Goal: Task Accomplishment & Management: Complete application form

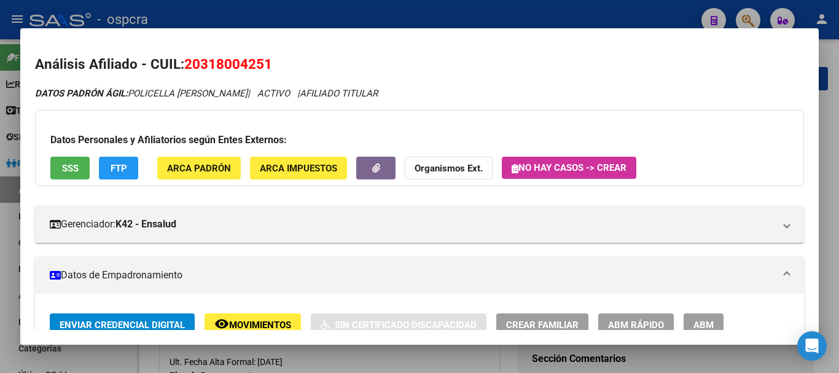
scroll to position [798, 0]
click at [1, 173] on div at bounding box center [419, 186] width 839 height 373
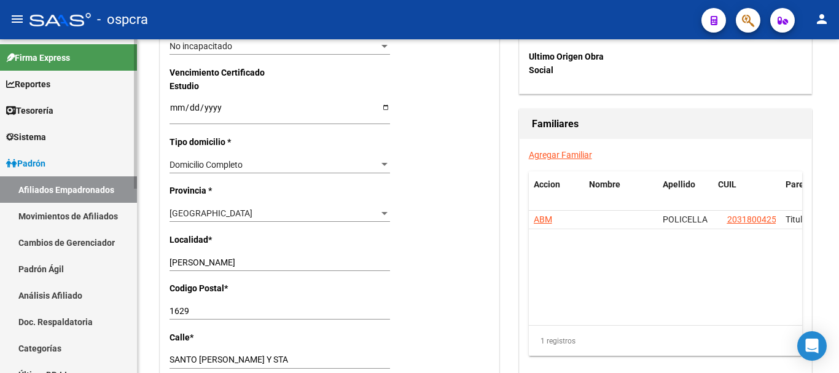
click at [72, 155] on link "Padrón" at bounding box center [68, 163] width 137 height 26
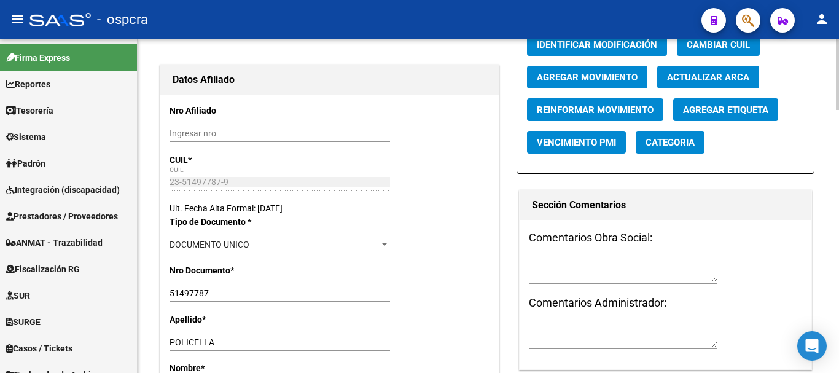
scroll to position [0, 0]
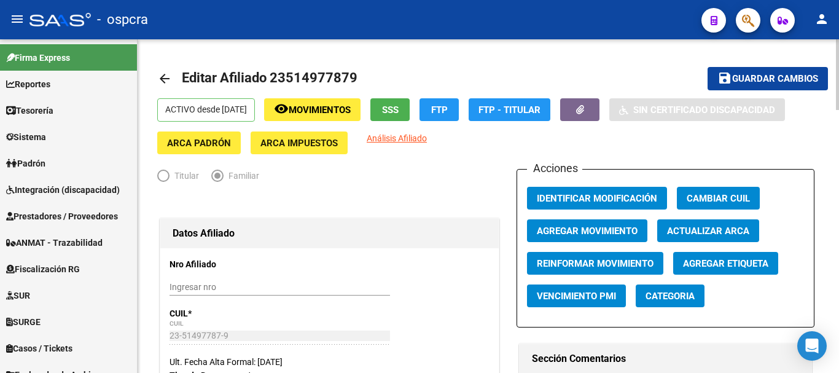
click at [166, 75] on mat-icon "arrow_back" at bounding box center [164, 78] width 15 height 15
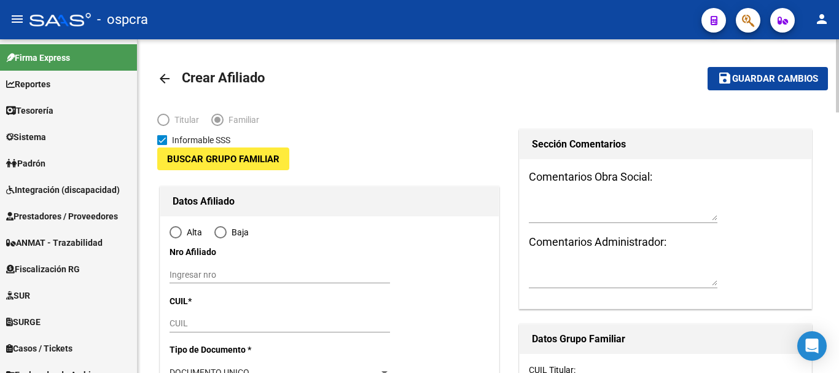
type input "30-58470545-7"
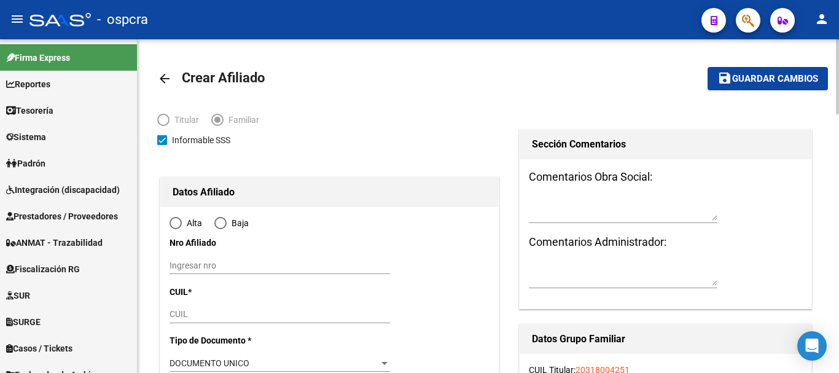
type input "[PERSON_NAME]"
type input "1629"
type input "[PERSON_NAME] 775"
radio input "true"
click at [170, 72] on mat-icon "arrow_back" at bounding box center [164, 78] width 15 height 15
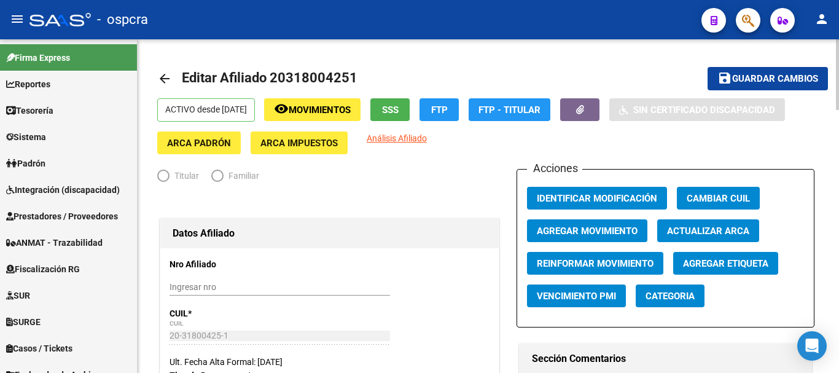
radio input "true"
type input "30-58470545-7"
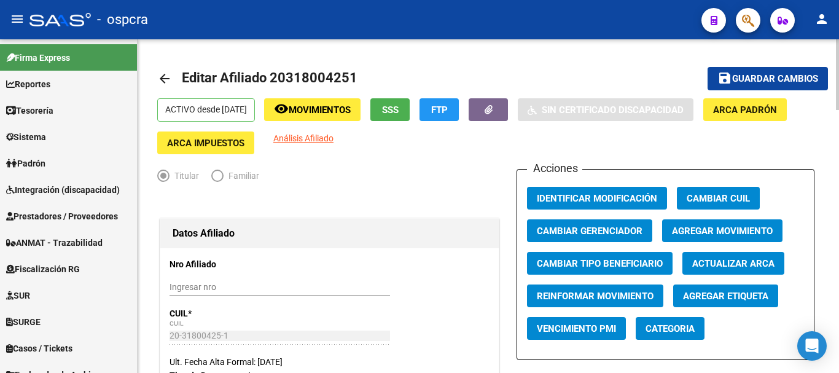
click at [160, 76] on mat-icon "arrow_back" at bounding box center [164, 78] width 15 height 15
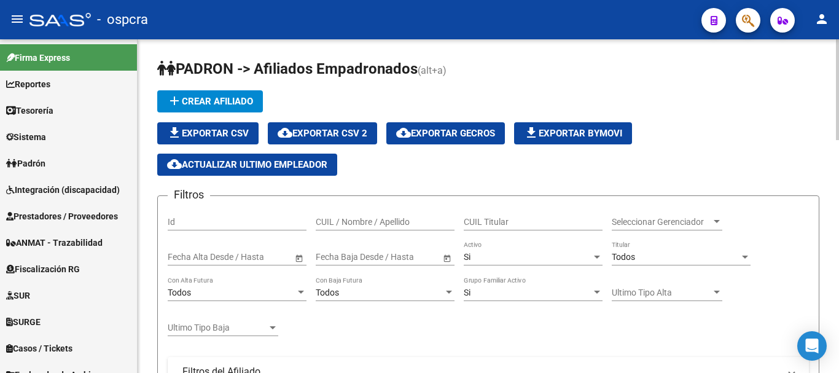
click at [436, 222] on input "CUIL / Nombre / Apellido" at bounding box center [385, 222] width 139 height 10
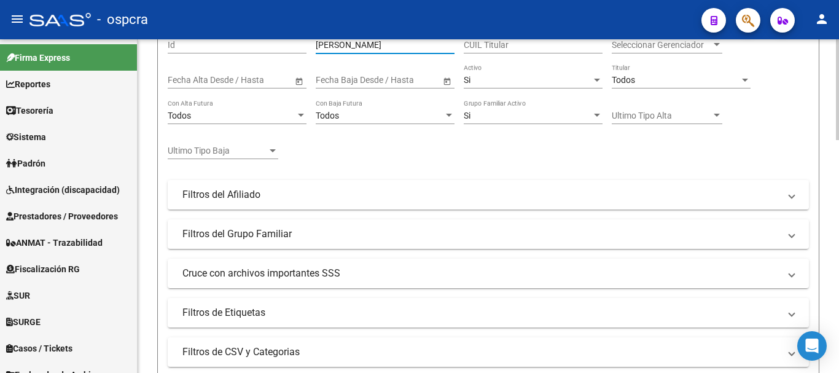
scroll to position [246, 0]
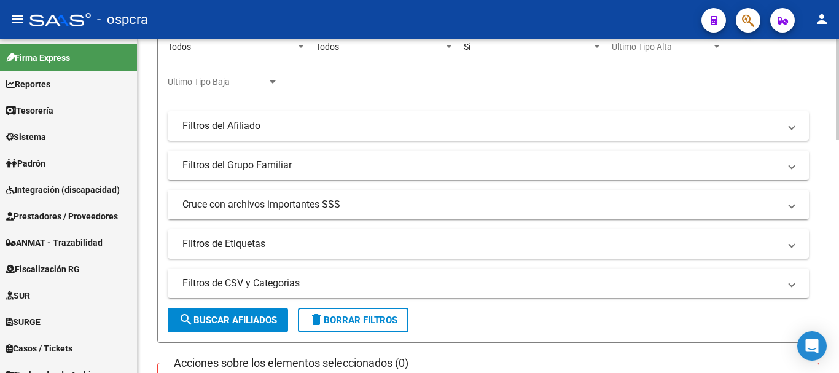
type input "[PERSON_NAME]"
click at [277, 314] on span "search Buscar Afiliados" at bounding box center [228, 319] width 98 height 11
click at [563, 346] on div "[PERSON_NAME] -> Afiliados Empadronados (alt+a) add Crear Afiliado file_downloa…" at bounding box center [488, 194] width 662 height 762
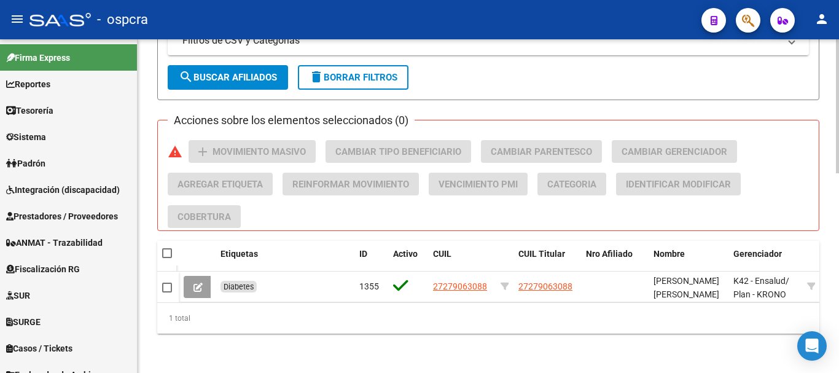
scroll to position [497, 0]
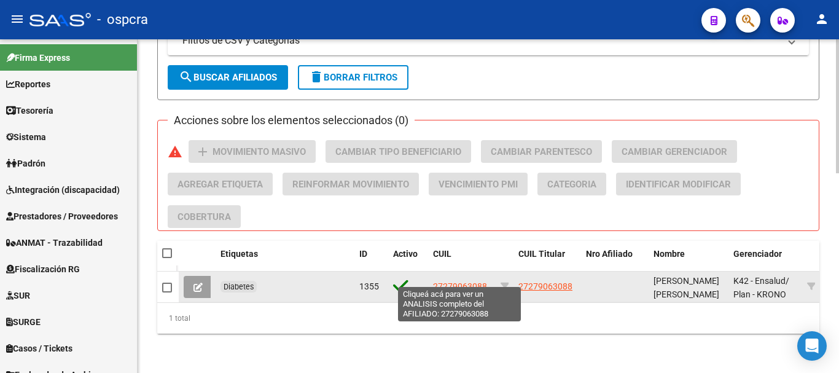
click at [476, 281] on span "27279063088" at bounding box center [460, 286] width 54 height 10
type textarea "27279063088"
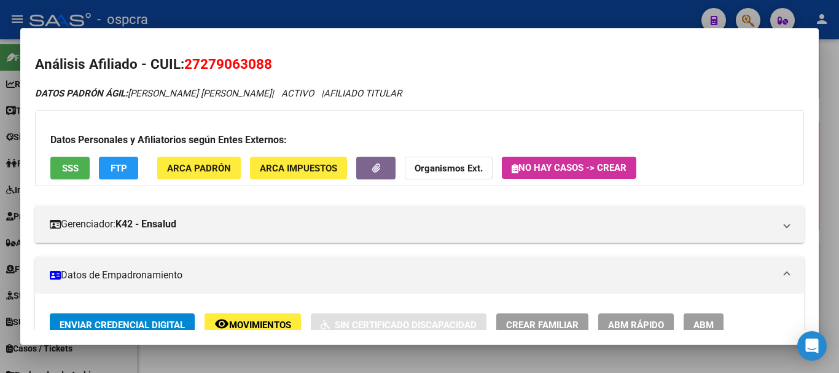
drag, startPoint x: 189, startPoint y: 63, endPoint x: 270, endPoint y: 63, distance: 81.0
click at [270, 63] on span "27279063088" at bounding box center [228, 64] width 88 height 16
drag, startPoint x: 199, startPoint y: 63, endPoint x: 276, endPoint y: 61, distance: 76.8
click at [276, 61] on h2 "Análisis Afiliado - CUIL: 27279063088" at bounding box center [419, 64] width 769 height 21
copy span "27279063088"
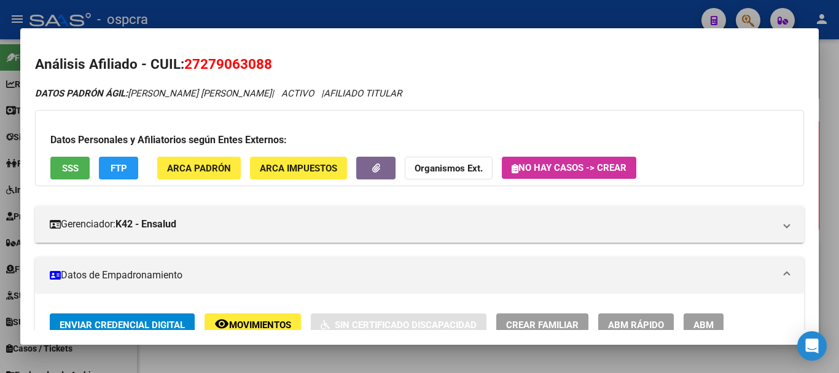
click at [0, 148] on div at bounding box center [419, 186] width 839 height 373
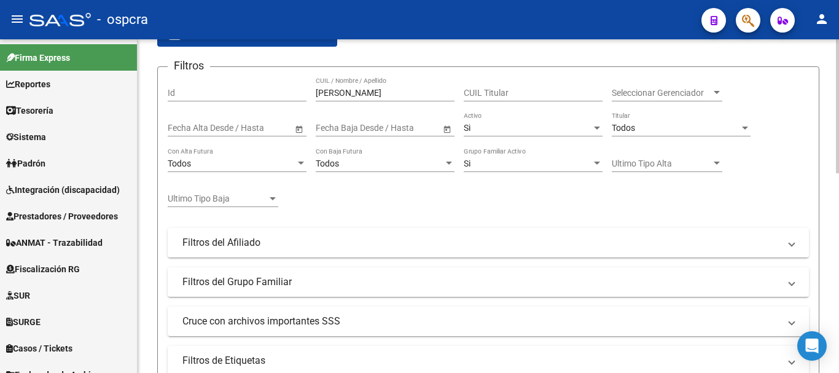
scroll to position [0, 0]
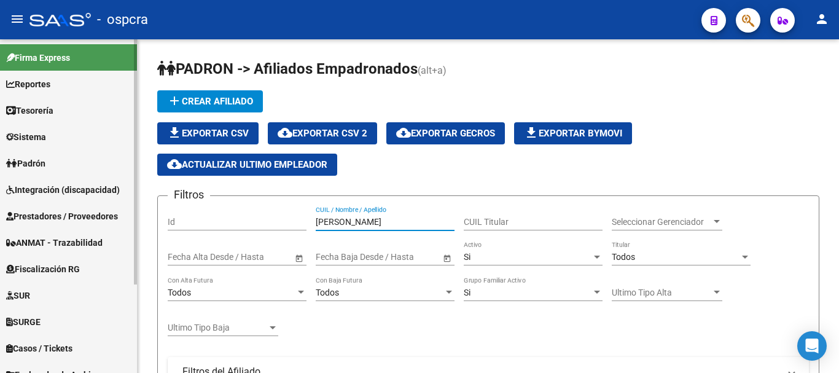
drag, startPoint x: 394, startPoint y: 216, endPoint x: 0, endPoint y: 125, distance: 404.0
click at [0, 127] on mat-sidenav-container "Firma Express Reportes Ingresos Devengados Análisis Histórico Detalles Transfer…" at bounding box center [419, 205] width 839 height 333
type input "é"
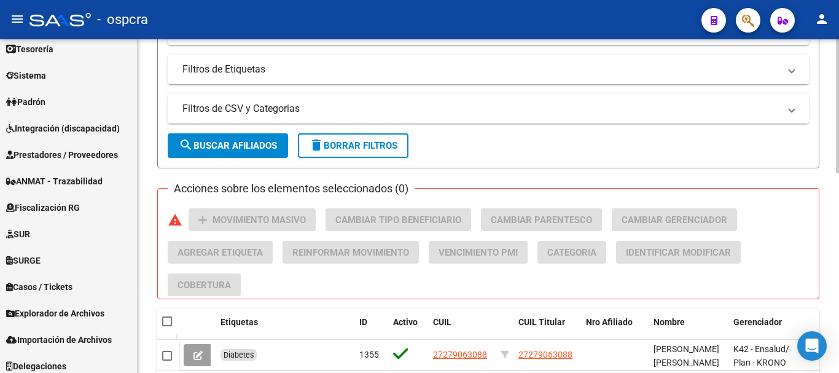
scroll to position [430, 0]
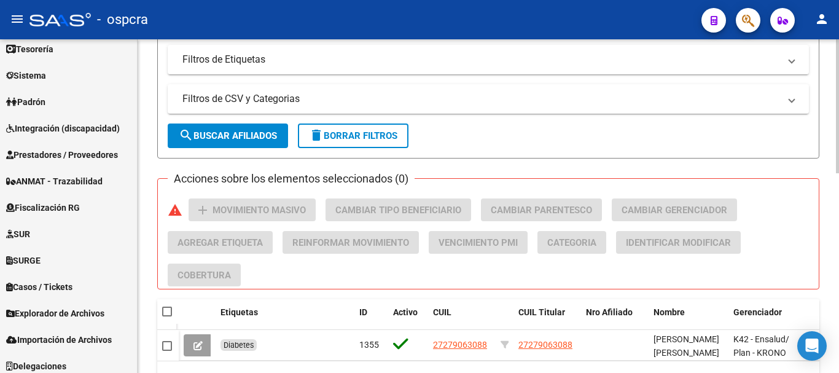
click at [257, 141] on span "search Buscar Afiliados" at bounding box center [228, 135] width 98 height 11
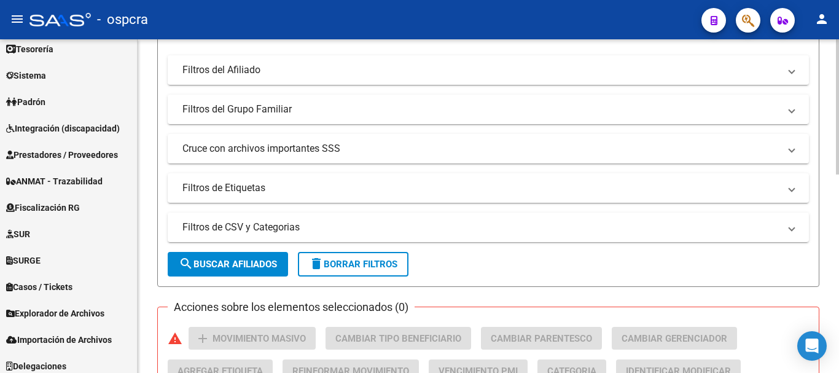
scroll to position [120, 0]
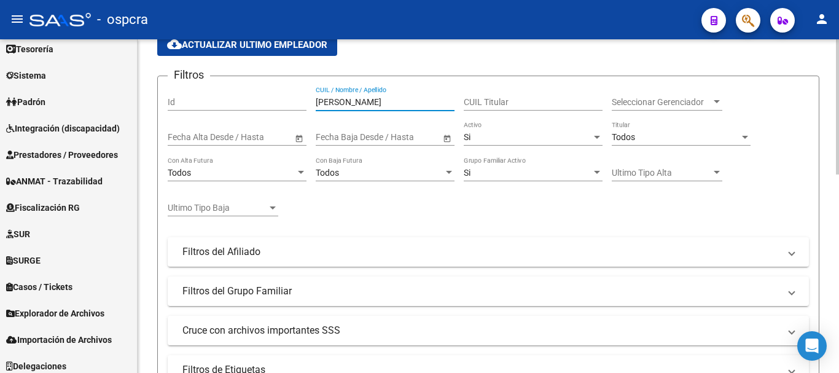
click at [371, 104] on input "[PERSON_NAME]" at bounding box center [385, 102] width 139 height 10
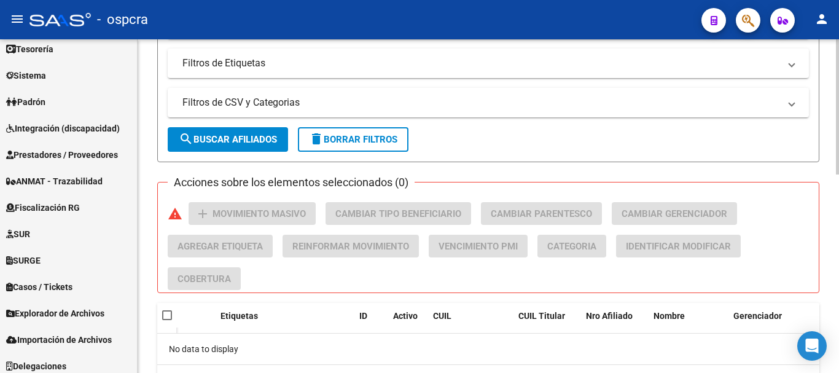
scroll to position [427, 0]
type input "[PERSON_NAME]"
click at [233, 136] on span "search Buscar Afiliados" at bounding box center [228, 138] width 98 height 11
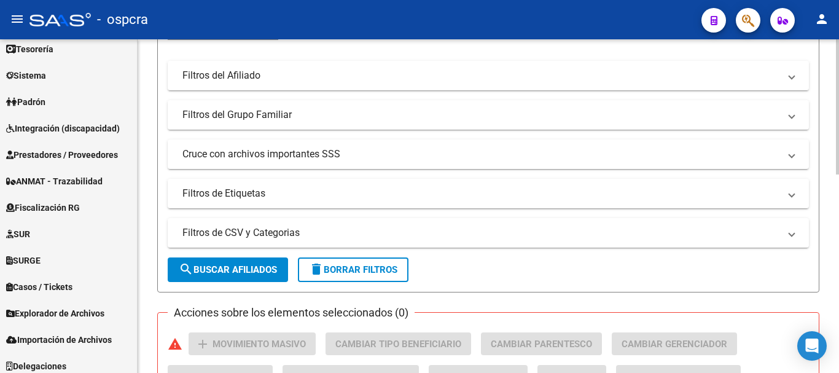
scroll to position [120, 0]
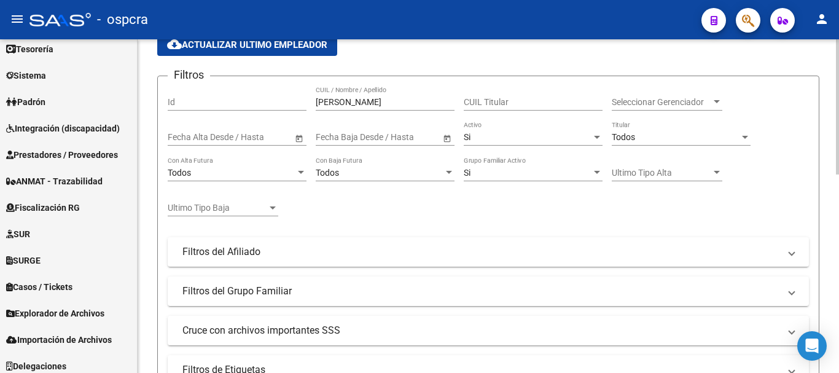
click at [505, 145] on div "Si Activo" at bounding box center [532, 133] width 139 height 25
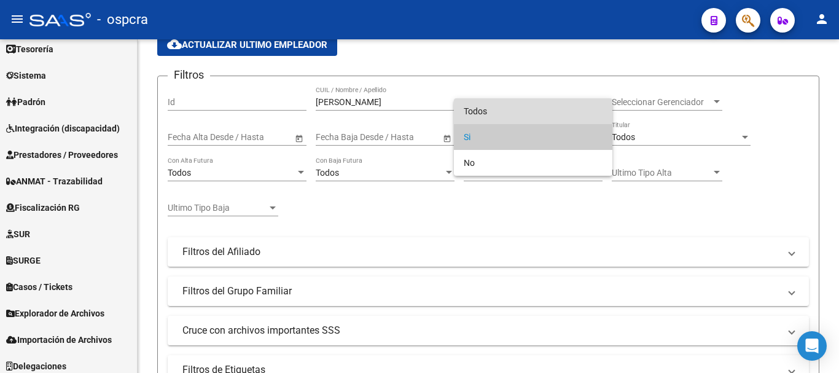
click at [530, 113] on span "Todos" at bounding box center [532, 111] width 139 height 26
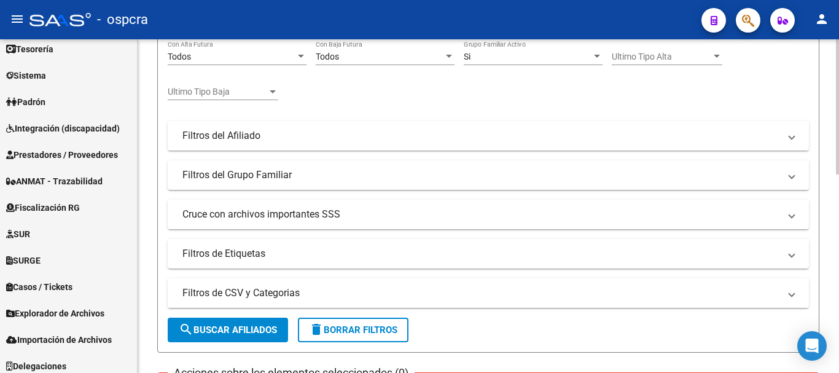
scroll to position [242, 0]
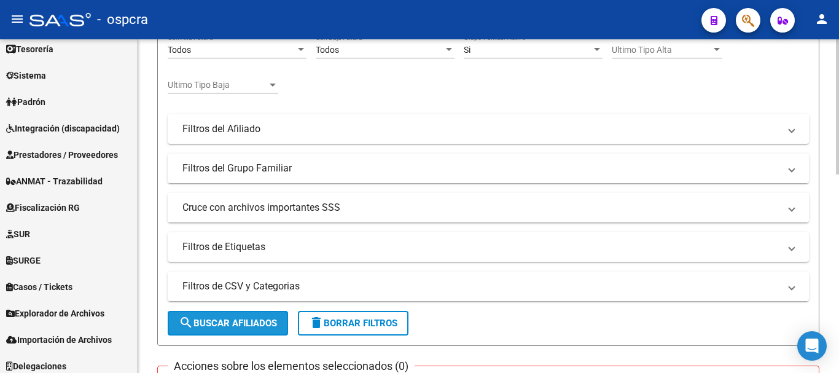
click at [251, 325] on span "search Buscar Afiliados" at bounding box center [228, 322] width 98 height 11
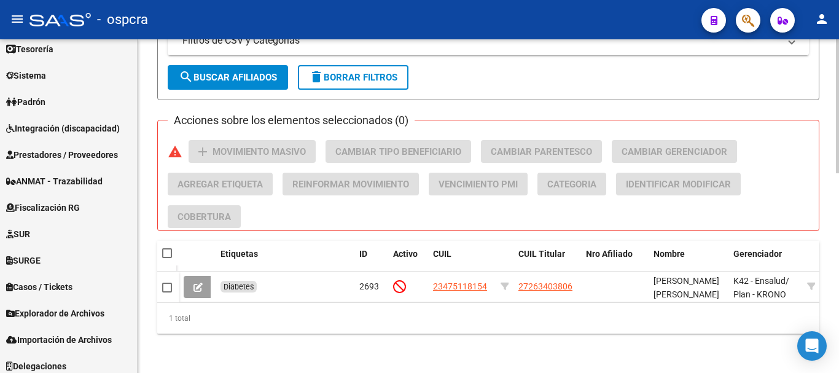
scroll to position [497, 0]
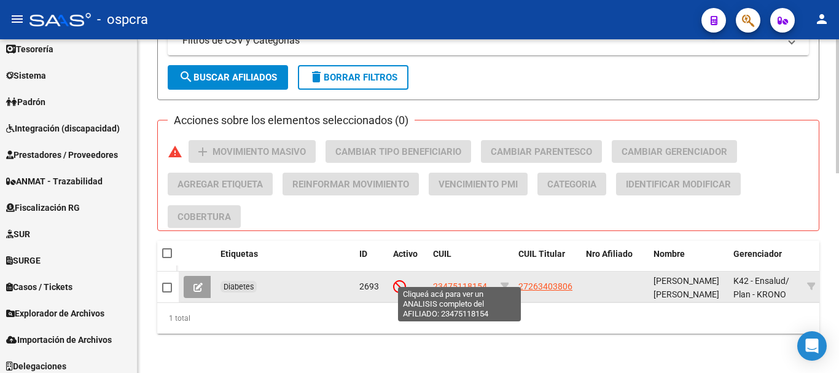
click at [457, 281] on span "23475118154" at bounding box center [460, 286] width 54 height 10
type textarea "23475118154"
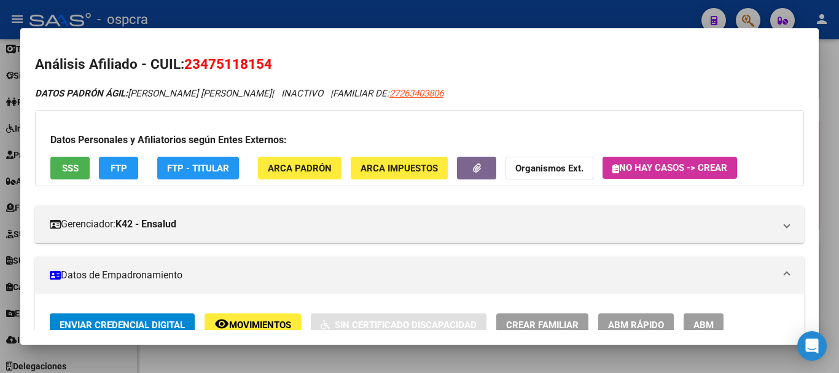
drag, startPoint x: 277, startPoint y: 67, endPoint x: 187, endPoint y: 53, distance: 91.2
click at [187, 53] on mat-dialog-content "Análisis Afiliado - CUIL: 23475118154 DATOS [PERSON_NAME] ÁGIL: [PERSON_NAME] […" at bounding box center [419, 186] width 798 height 287
copy span "23475118154"
click at [0, 184] on div at bounding box center [419, 186] width 839 height 373
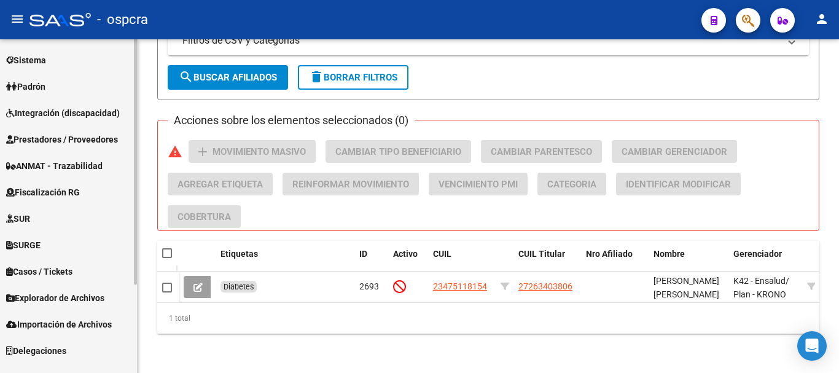
scroll to position [120, 0]
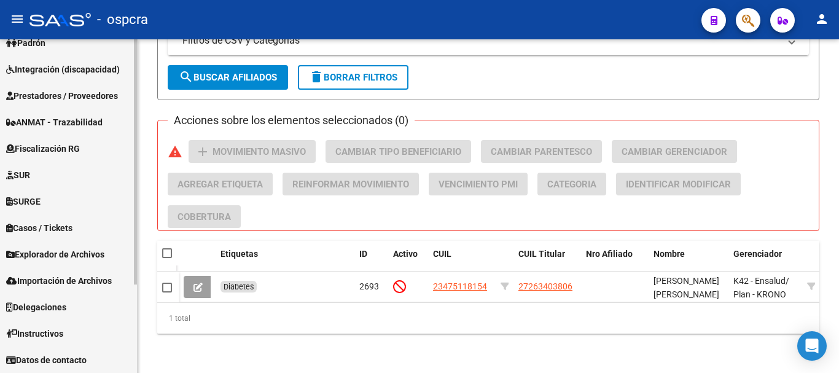
click at [56, 276] on span "Importación de Archivos" at bounding box center [59, 281] width 106 height 14
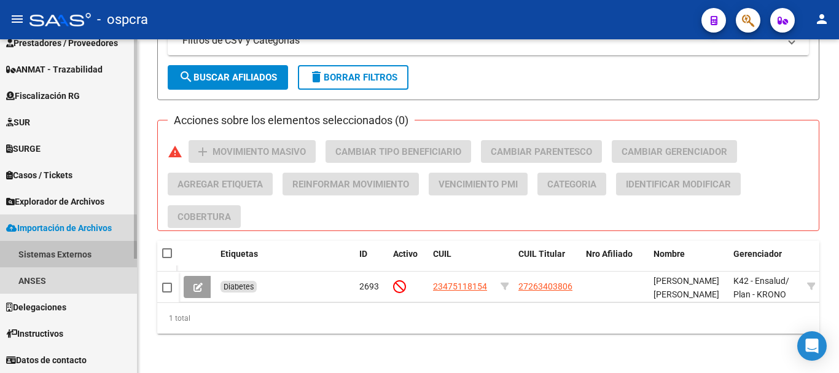
click at [36, 257] on link "Sistemas Externos" at bounding box center [68, 254] width 137 height 26
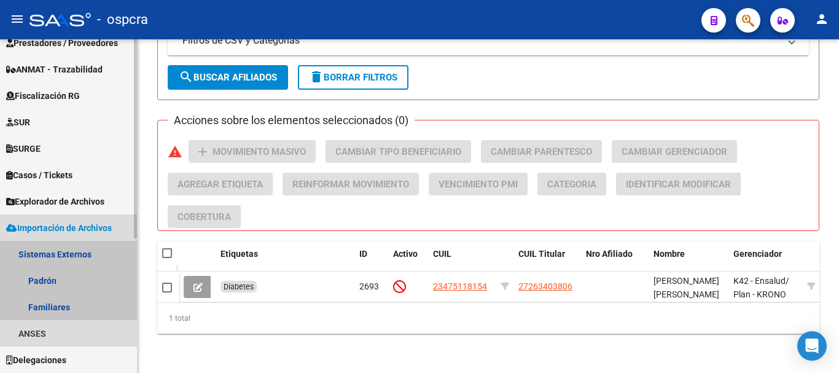
click at [28, 255] on link "Sistemas Externos" at bounding box center [68, 254] width 137 height 26
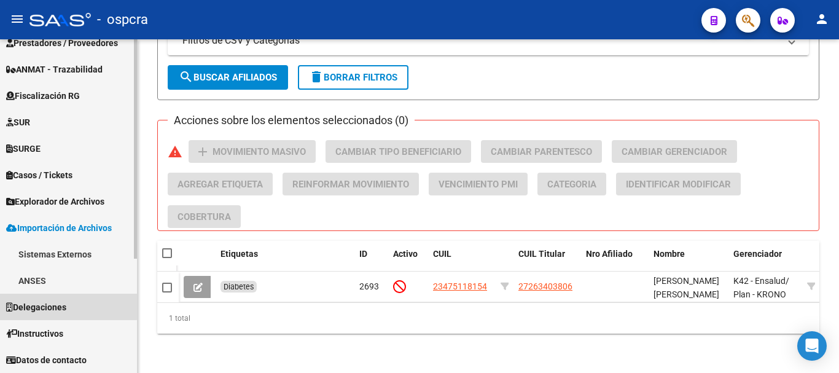
drag, startPoint x: 28, startPoint y: 296, endPoint x: 29, endPoint y: 289, distance: 7.5
click at [28, 295] on link "Delegaciones" at bounding box center [68, 306] width 137 height 26
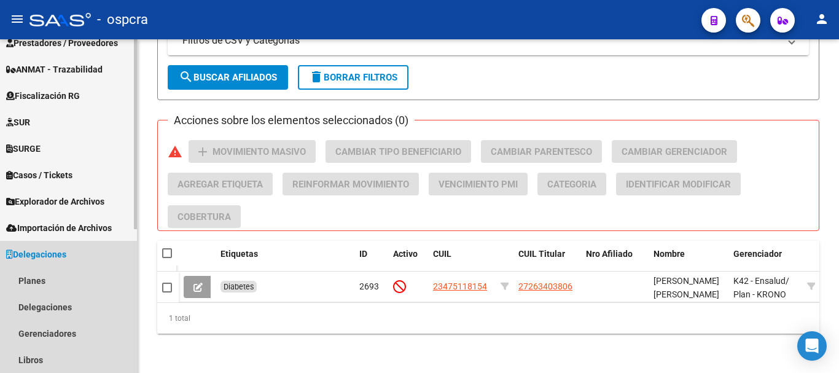
click at [29, 254] on span "Delegaciones" at bounding box center [36, 254] width 60 height 14
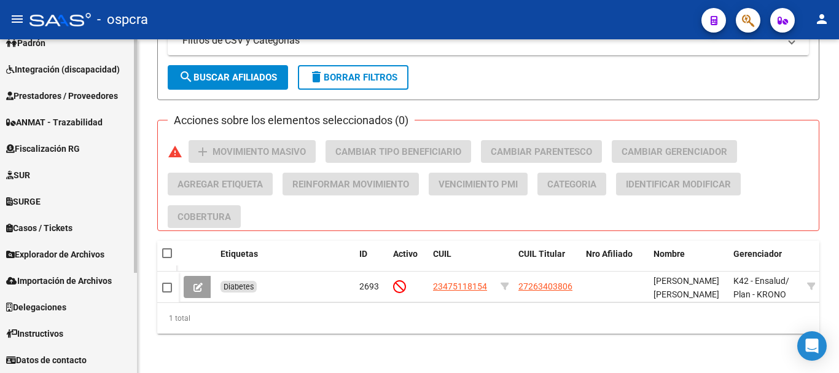
scroll to position [120, 0]
click at [44, 277] on span "Importación de Archivos" at bounding box center [59, 281] width 106 height 14
click at [31, 336] on link "ANSES" at bounding box center [68, 333] width 137 height 26
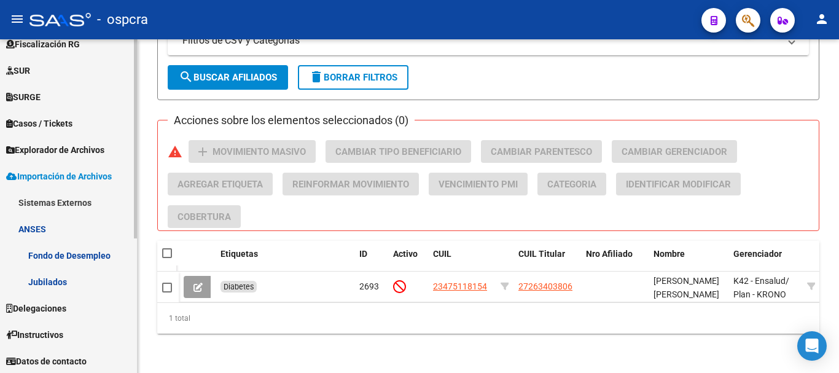
scroll to position [226, 0]
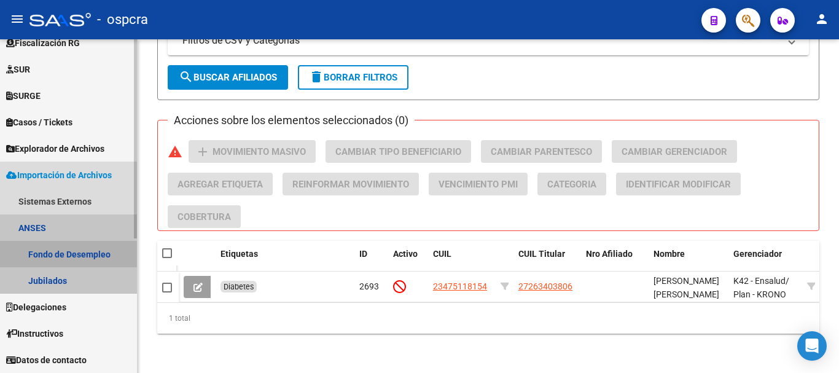
click at [94, 257] on link "Fondo de Desempleo" at bounding box center [68, 254] width 137 height 26
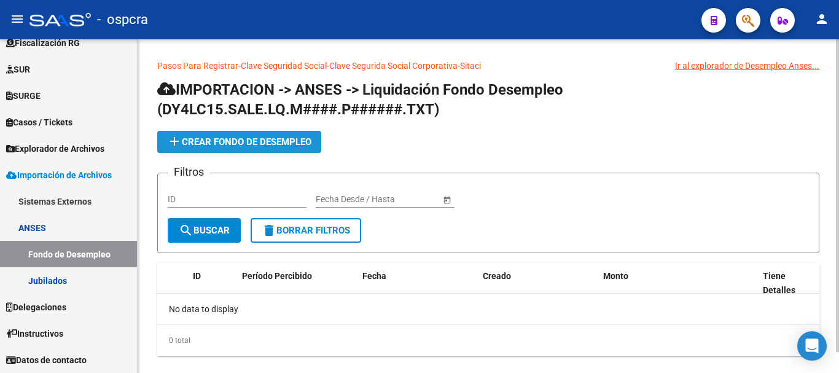
click at [262, 139] on span "add Crear Fondo de Desempleo" at bounding box center [239, 141] width 144 height 11
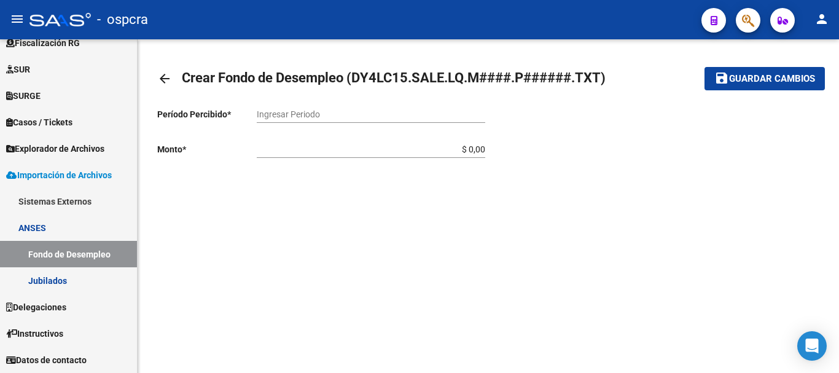
click at [290, 115] on input "Ingresar Periodo" at bounding box center [371, 114] width 228 height 10
click at [306, 150] on input "$ 0,00" at bounding box center [371, 149] width 228 height 10
click at [286, 114] on input "Ingresar Periodo" at bounding box center [371, 114] width 228 height 10
click at [165, 77] on mat-icon "arrow_back" at bounding box center [164, 78] width 15 height 15
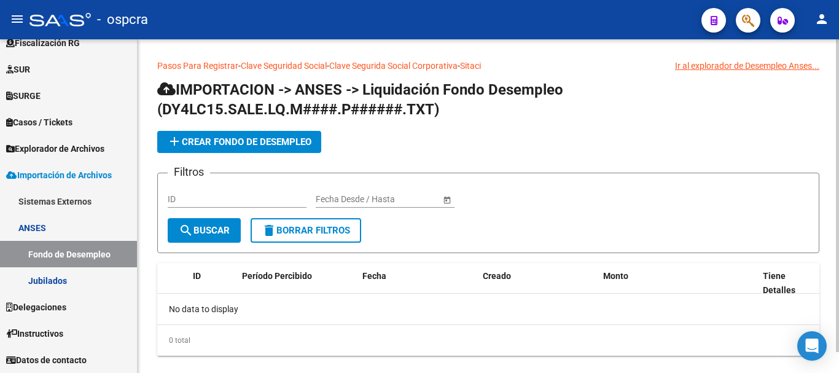
click at [723, 65] on div "Ir al explorador de Desempleo Anses..." at bounding box center [747, 66] width 144 height 14
click at [797, 74] on div "Pasos Para Registrar - Clave Seguridad Social - Clave Segurida Social Corporati…" at bounding box center [488, 207] width 662 height 297
click at [797, 72] on div "Ir al explorador de Desempleo Anses..." at bounding box center [747, 66] width 144 height 14
click at [799, 66] on div "Ir al explorador de Desempleo Anses..." at bounding box center [747, 66] width 144 height 14
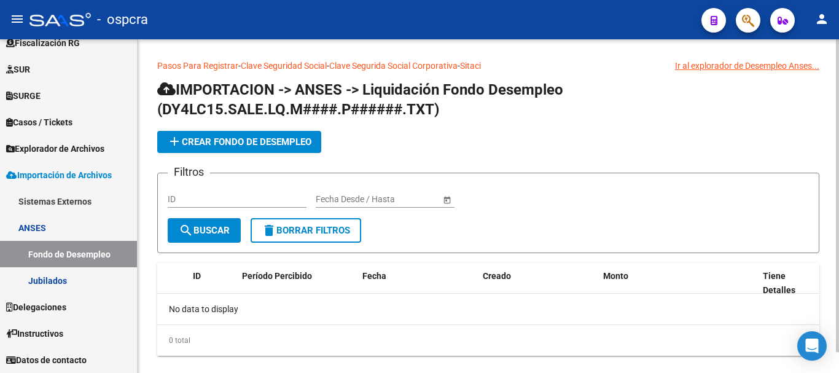
click at [799, 66] on div "Ir al explorador de Desempleo Anses..." at bounding box center [747, 66] width 144 height 14
click at [350, 66] on link "Clave Segurida Social Corporativa" at bounding box center [393, 66] width 128 height 10
click at [394, 154] on app-list-header "IMPORTACION -> ANSES -> Liquidación Fondo Desempleo (DY4LC15.SALE.LQ.M####.P###…" at bounding box center [488, 166] width 662 height 173
click at [285, 130] on app-list-header "IMPORTACION -> ANSES -> Liquidación Fondo Desempleo (DY4LC15.SALE.LQ.M####.P###…" at bounding box center [488, 166] width 662 height 173
click at [283, 142] on span "add Crear Fondo de Desempleo" at bounding box center [239, 141] width 144 height 11
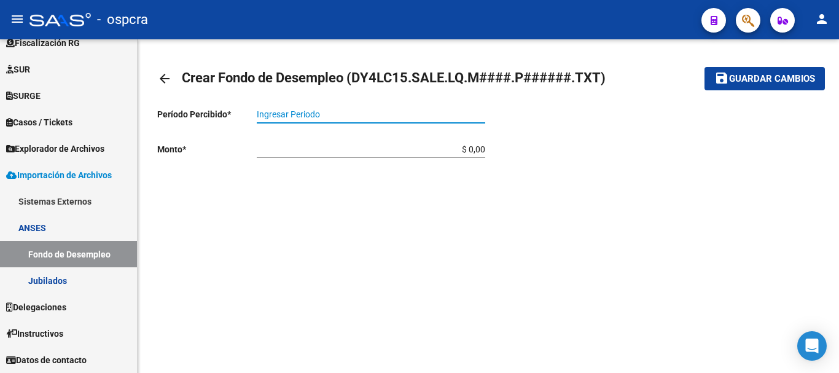
click at [280, 116] on input "Ingresar Periodo" at bounding box center [371, 114] width 228 height 10
click at [277, 155] on div "$ 0,00 Ingresar monto" at bounding box center [371, 145] width 228 height 25
click at [304, 122] on div "Ingresar Periodo" at bounding box center [371, 110] width 228 height 25
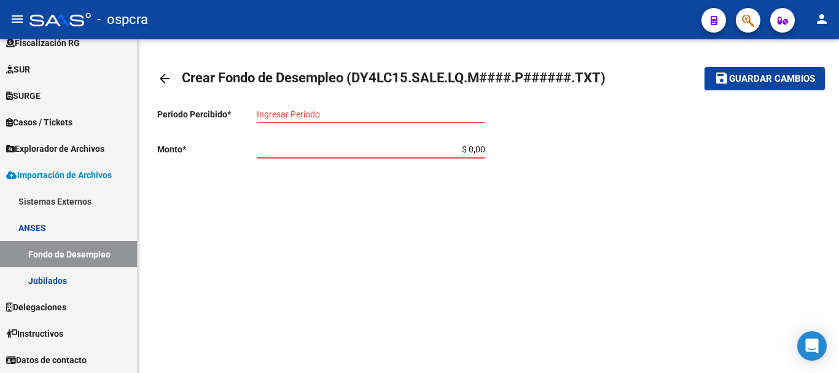
click at [318, 149] on input "$ 0,00" at bounding box center [371, 149] width 228 height 10
drag, startPoint x: 651, startPoint y: 223, endPoint x: 207, endPoint y: 2, distance: 495.8
click at [634, 208] on div "arrow_back Crear Fondo de Desempleo (DY4LC15.SALE.LQ.M####.P######.TXT) save Gu…" at bounding box center [488, 145] width 701 height 213
click at [160, 82] on mat-icon "arrow_back" at bounding box center [164, 78] width 15 height 15
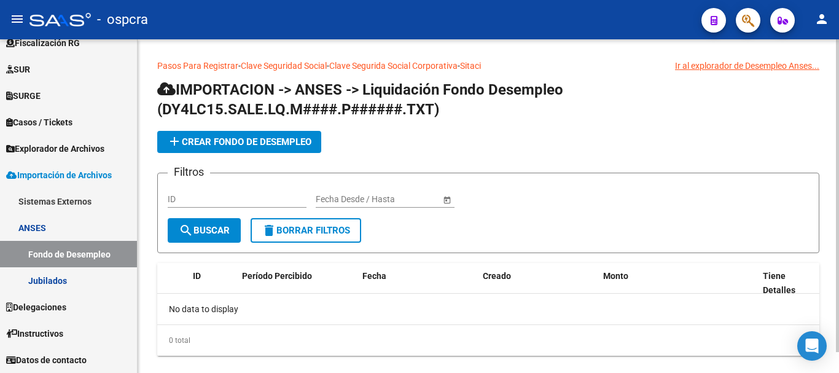
click at [741, 69] on div "Ir al explorador de Desempleo Anses..." at bounding box center [747, 66] width 144 height 14
click at [740, 66] on div "Ir al explorador de Desempleo Anses..." at bounding box center [747, 66] width 144 height 14
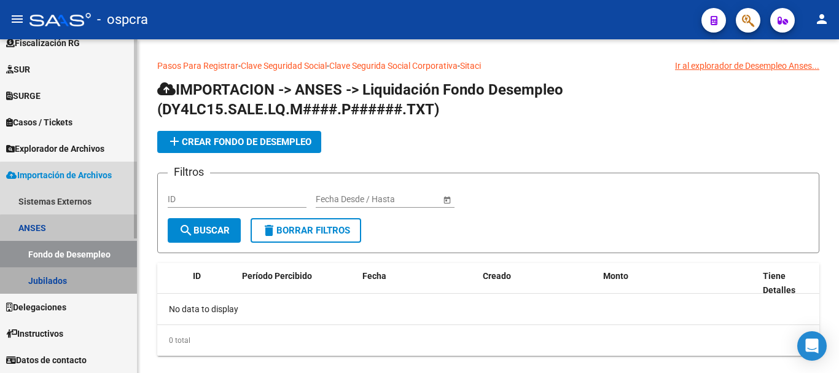
click at [83, 277] on link "Jubilados" at bounding box center [68, 280] width 137 height 26
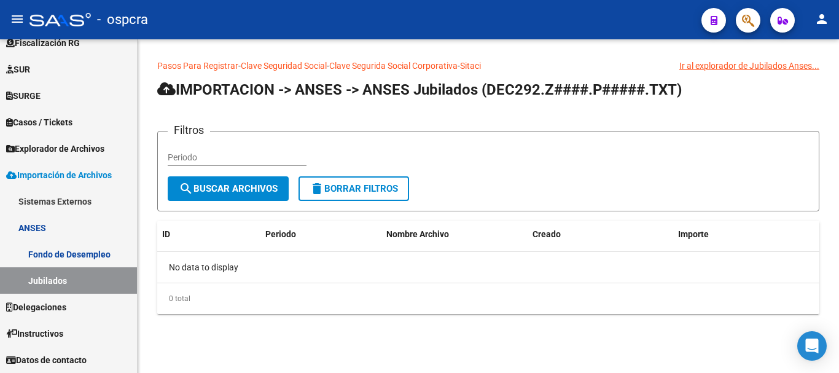
click at [300, 90] on span "IMPORTACION -> ANSES -> ANSES Jubilados (DEC292.Z####.P#####.TXT)" at bounding box center [419, 89] width 524 height 17
click at [225, 83] on span "IMPORTACION -> ANSES -> ANSES Jubilados (DEC292.Z####.P#####.TXT)" at bounding box center [419, 89] width 524 height 17
drag, startPoint x: 299, startPoint y: 96, endPoint x: 419, endPoint y: 98, distance: 119.7
click at [306, 96] on span "IMPORTACION -> ANSES -> ANSES Jubilados (DEC292.Z####.P#####.TXT)" at bounding box center [419, 89] width 524 height 17
click at [506, 98] on h1 "IMPORTACION -> ANSES -> ANSES Jubilados (DEC292.Z####.P#####.TXT)" at bounding box center [488, 90] width 662 height 21
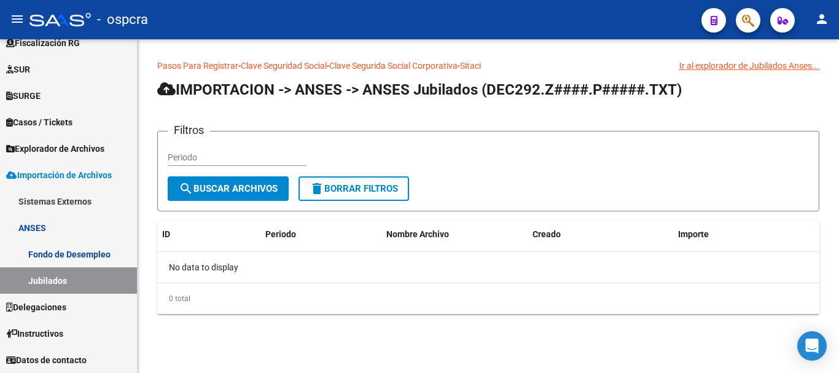
click at [667, 98] on h1 "IMPORTACION -> ANSES -> ANSES Jubilados (DEC292.Z####.P#####.TXT)" at bounding box center [488, 90] width 662 height 21
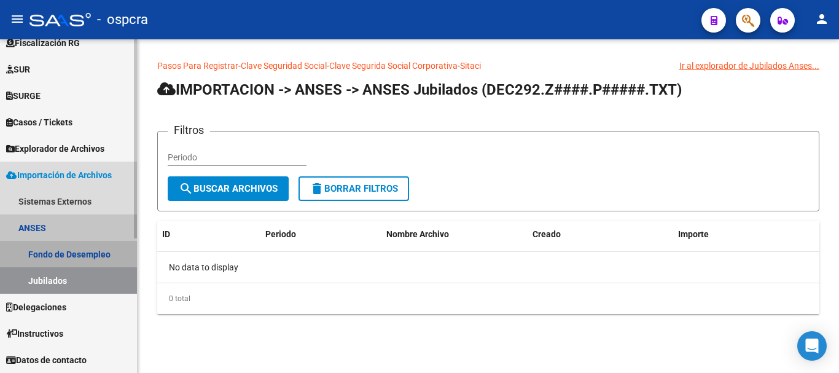
click at [85, 252] on link "Fondo de Desempleo" at bounding box center [68, 254] width 137 height 26
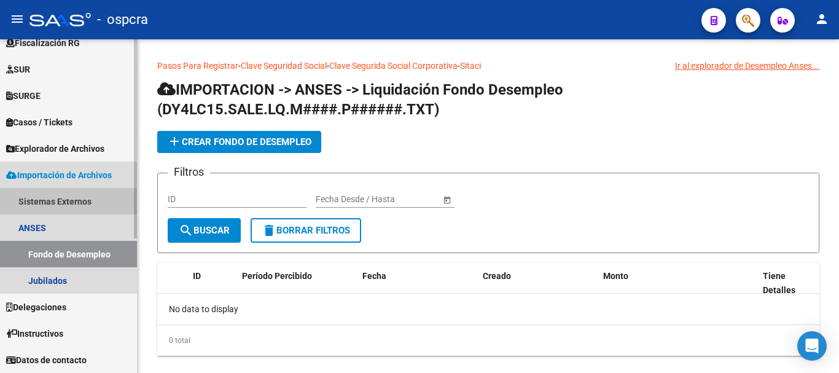
click at [88, 200] on link "Sistemas Externos" at bounding box center [68, 201] width 137 height 26
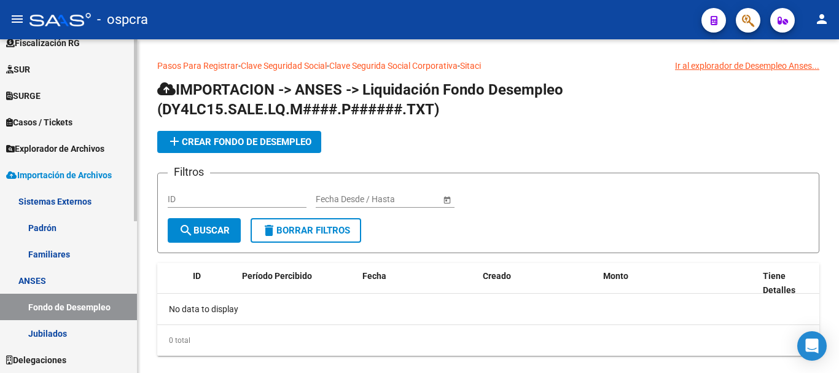
click at [42, 277] on link "ANSES" at bounding box center [68, 280] width 137 height 26
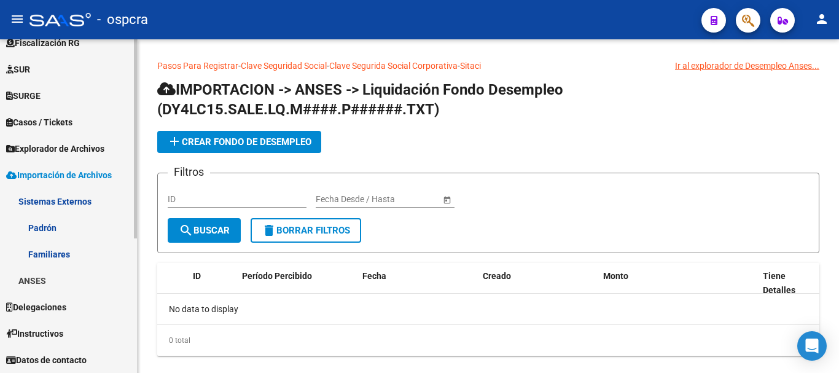
click at [52, 221] on link "Padrón" at bounding box center [68, 227] width 137 height 26
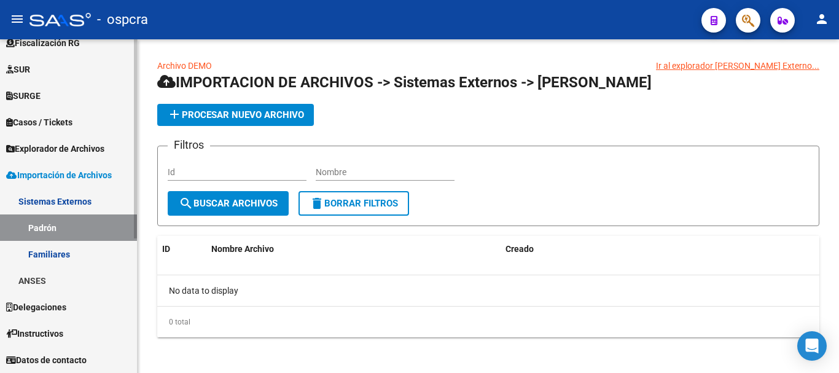
click at [56, 167] on link "Importación de Archivos" at bounding box center [68, 174] width 137 height 26
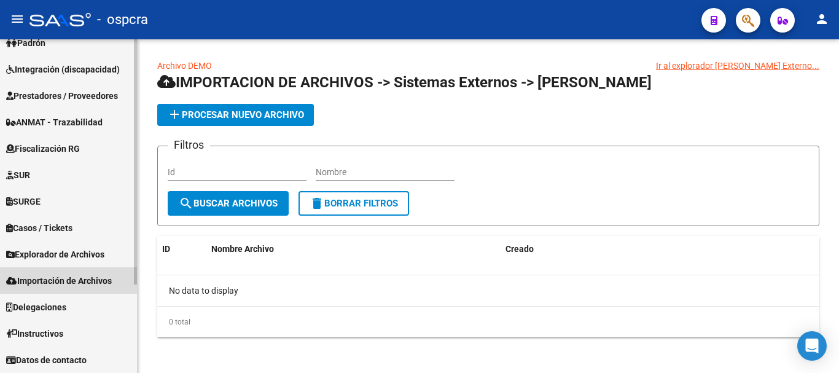
click at [58, 284] on span "Importación de Archivos" at bounding box center [59, 281] width 106 height 14
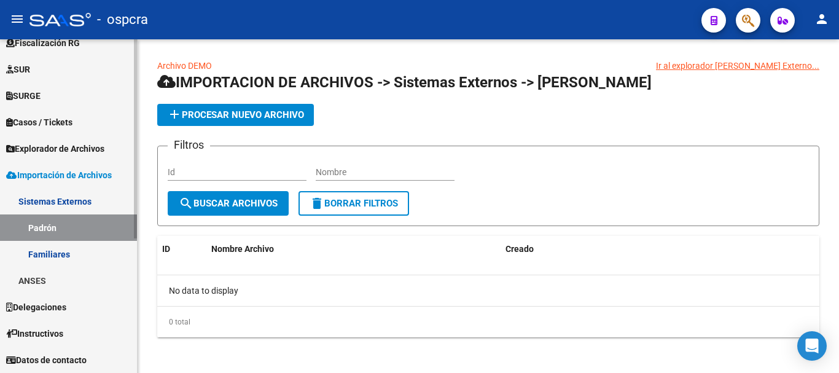
click at [65, 223] on link "Padrón" at bounding box center [68, 227] width 137 height 26
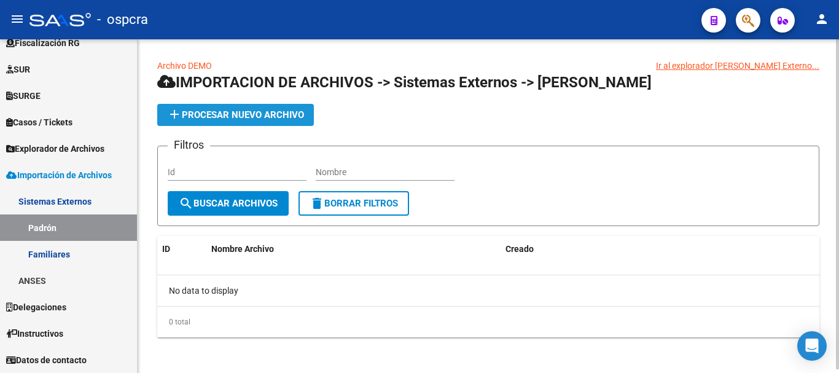
click at [257, 114] on span "add Procesar nuevo archivo" at bounding box center [235, 114] width 137 height 11
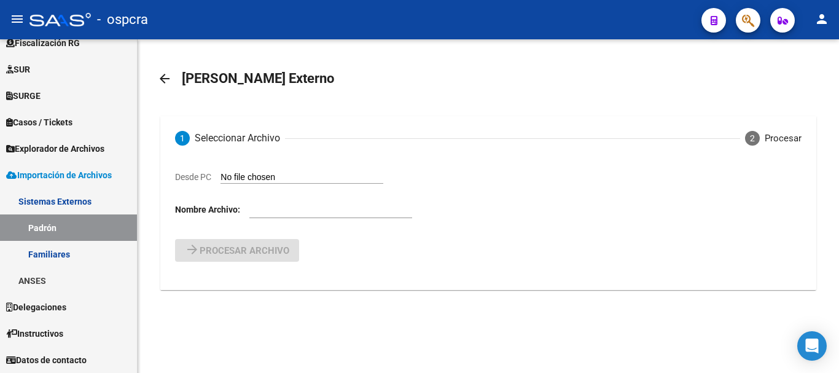
click at [290, 181] on input "Desde PC" at bounding box center [301, 178] width 163 height 12
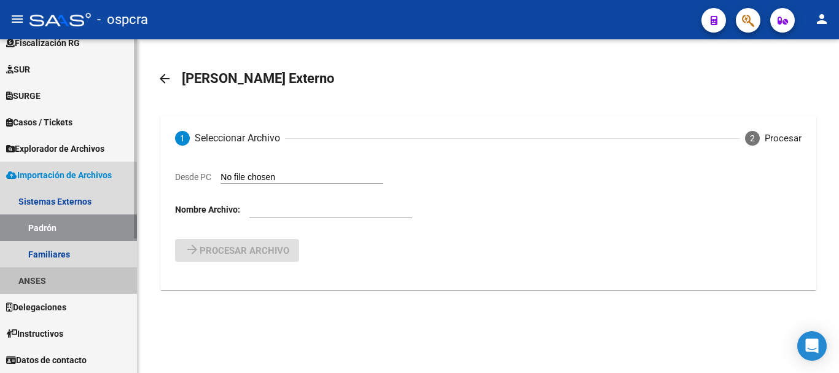
click at [39, 277] on link "ANSES" at bounding box center [68, 280] width 137 height 26
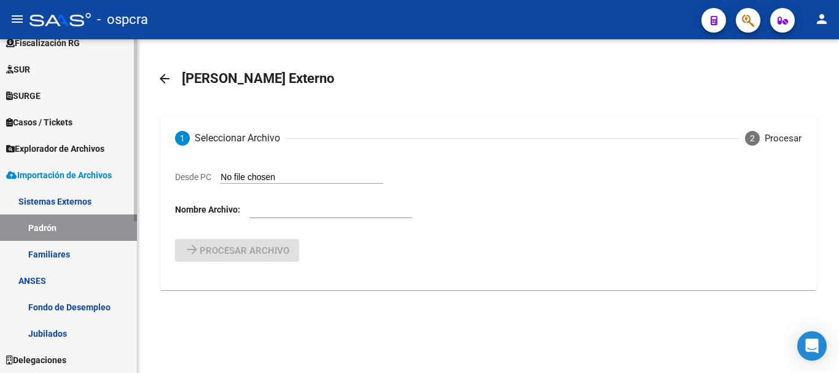
click at [68, 308] on link "Fondo de Desempleo" at bounding box center [68, 306] width 137 height 26
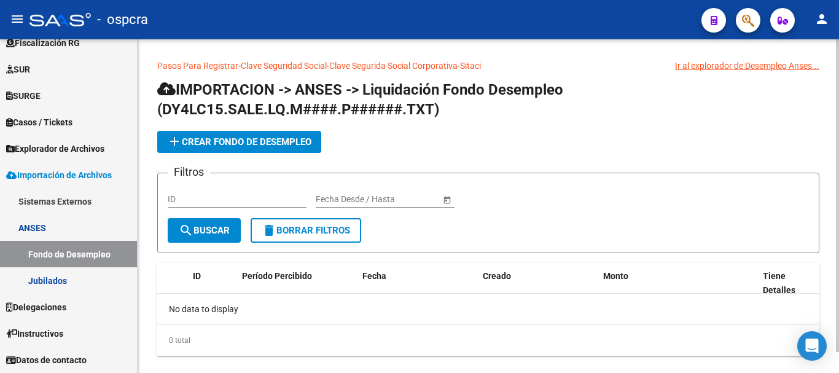
drag, startPoint x: 409, startPoint y: 106, endPoint x: 454, endPoint y: 103, distance: 44.9
click at [454, 103] on h1 "IMPORTACION -> ANSES -> Liquidación Fondo Desempleo (DY4LC15.SALE.LQ.M####.P###…" at bounding box center [488, 100] width 662 height 41
drag, startPoint x: 164, startPoint y: 109, endPoint x: 432, endPoint y: 115, distance: 268.4
click at [432, 115] on span "IMPORTACION -> ANSES -> Liquidación Fondo Desempleo (DY4LC15.SALE.LQ.M####.P###…" at bounding box center [360, 99] width 406 height 37
click at [180, 87] on span "IMPORTACION -> ANSES -> Liquidación Fondo Desempleo (DY4LC15.SALE.LQ.M####.P###…" at bounding box center [360, 99] width 406 height 37
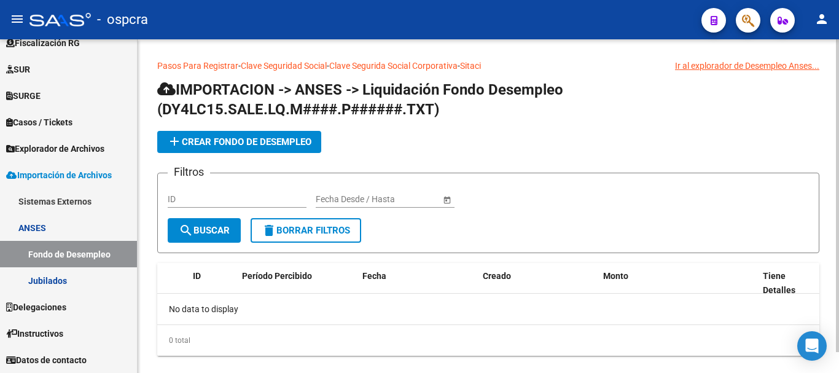
drag, startPoint x: 164, startPoint y: 106, endPoint x: 231, endPoint y: 106, distance: 66.9
click at [231, 106] on span "IMPORTACION -> ANSES -> Liquidación Fondo Desempleo (DY4LC15.SALE.LQ.M####.P###…" at bounding box center [360, 99] width 406 height 37
click at [836, 193] on div at bounding box center [837, 196] width 3 height 312
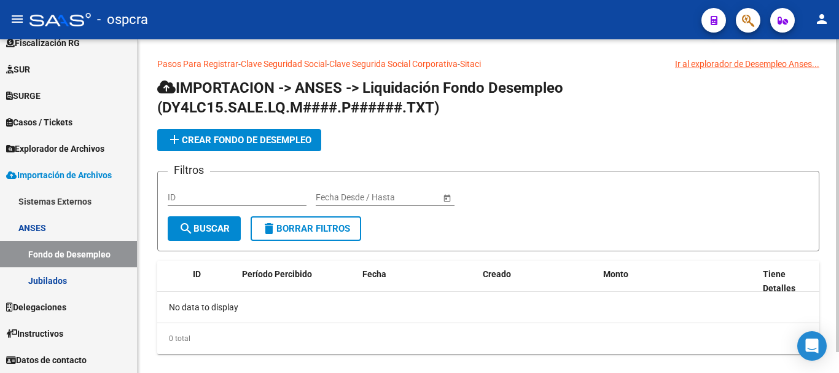
click at [557, 149] on div "add Crear Fondo de Desempleo" at bounding box center [488, 140] width 662 height 22
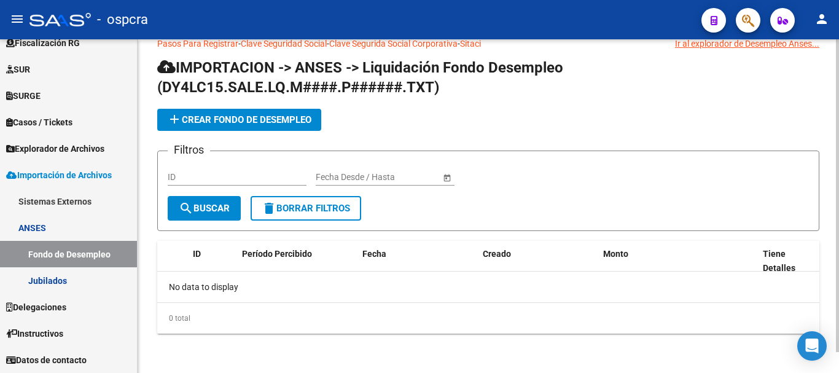
click at [424, 297] on div "No data to display" at bounding box center [488, 286] width 662 height 31
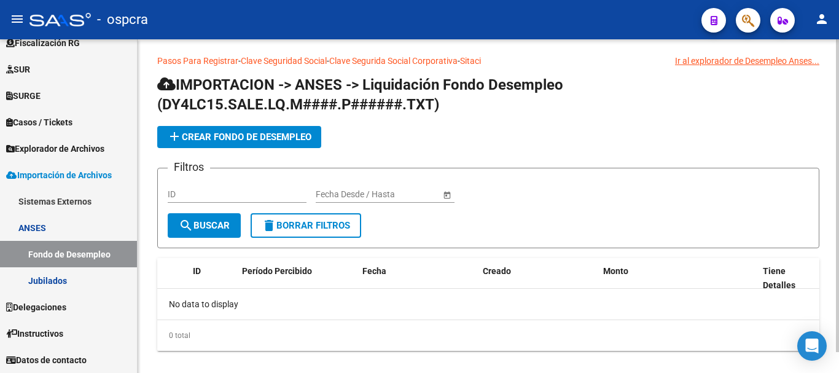
scroll to position [0, 0]
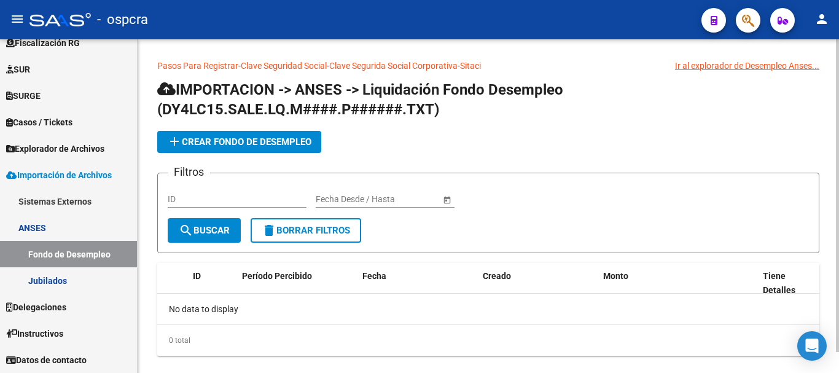
click at [476, 125] on app-list-header "IMPORTACION -> ANSES -> Liquidación Fondo Desempleo (DY4LC15.SALE.LQ.M####.P###…" at bounding box center [488, 166] width 662 height 173
